Goal: Task Accomplishment & Management: Complete application form

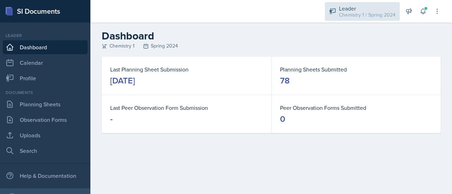
click at [349, 10] on div "Leader" at bounding box center [367, 8] width 56 height 8
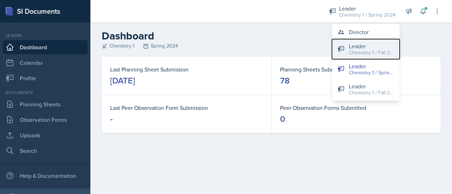
click at [353, 52] on div "Chemistry 1 / Fall 2025" at bounding box center [371, 52] width 45 height 7
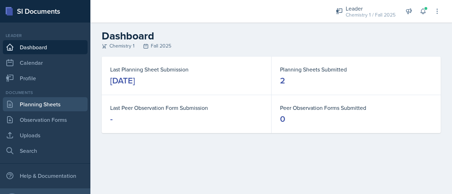
click at [38, 106] on link "Planning Sheets" at bounding box center [45, 104] width 85 height 14
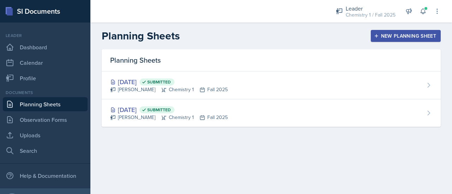
click at [390, 36] on div "New Planning Sheet" at bounding box center [405, 36] width 61 height 6
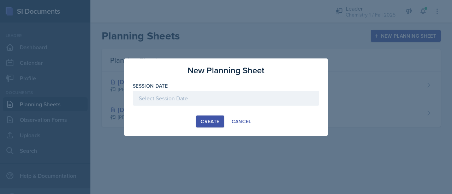
click at [215, 94] on div at bounding box center [226, 98] width 186 height 15
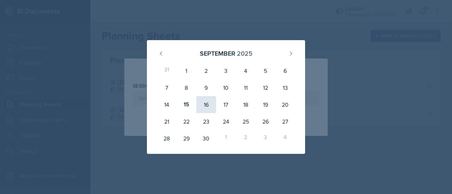
click at [209, 103] on div "16" at bounding box center [206, 104] width 20 height 17
type input "[DATE]"
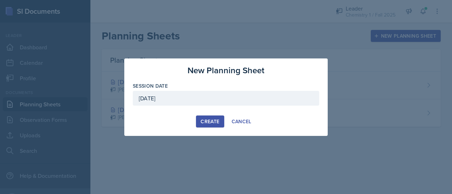
click at [209, 121] on div "Create" at bounding box center [209, 122] width 19 height 6
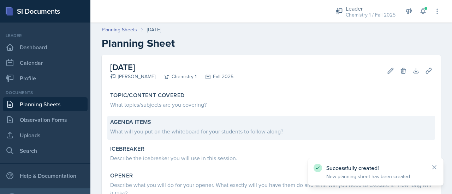
click at [149, 129] on div "What will you put on the whiteboard for your students to follow along?" at bounding box center [271, 131] width 322 height 8
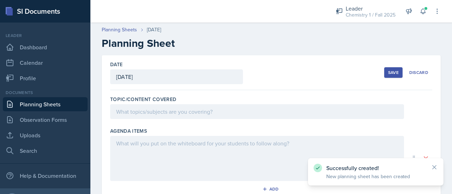
click at [139, 149] on div at bounding box center [257, 158] width 294 height 45
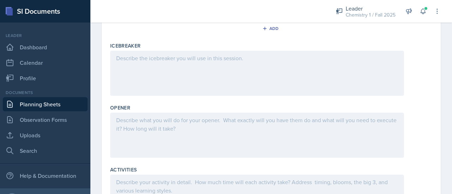
click at [147, 129] on div at bounding box center [257, 135] width 294 height 45
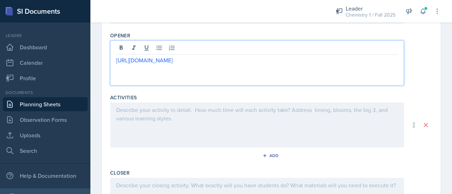
click at [171, 120] on div at bounding box center [257, 125] width 294 height 45
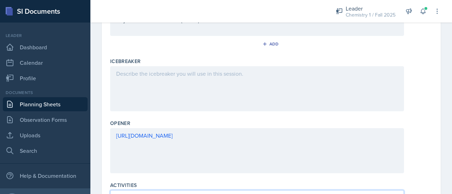
scroll to position [0, 0]
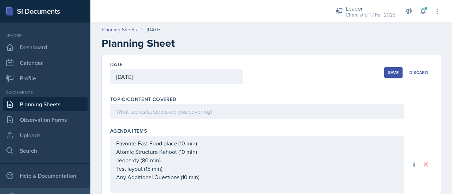
click at [389, 73] on div "Save" at bounding box center [393, 73] width 11 height 6
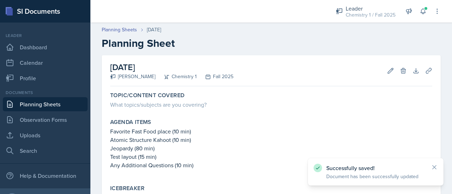
scroll to position [149, 0]
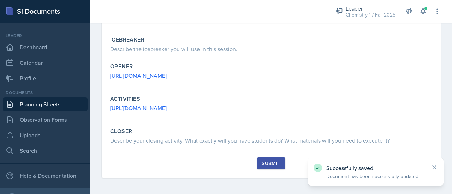
click at [257, 163] on button "Submit" at bounding box center [271, 164] width 28 height 12
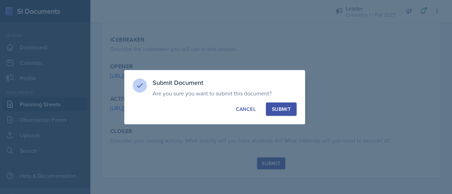
click at [277, 112] on div "Submit" at bounding box center [281, 109] width 19 height 7
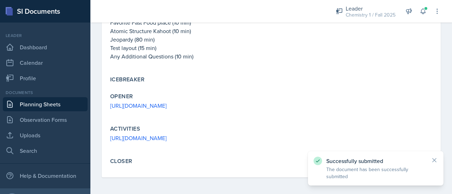
scroll to position [0, 0]
